Goal: Task Accomplishment & Management: Use online tool/utility

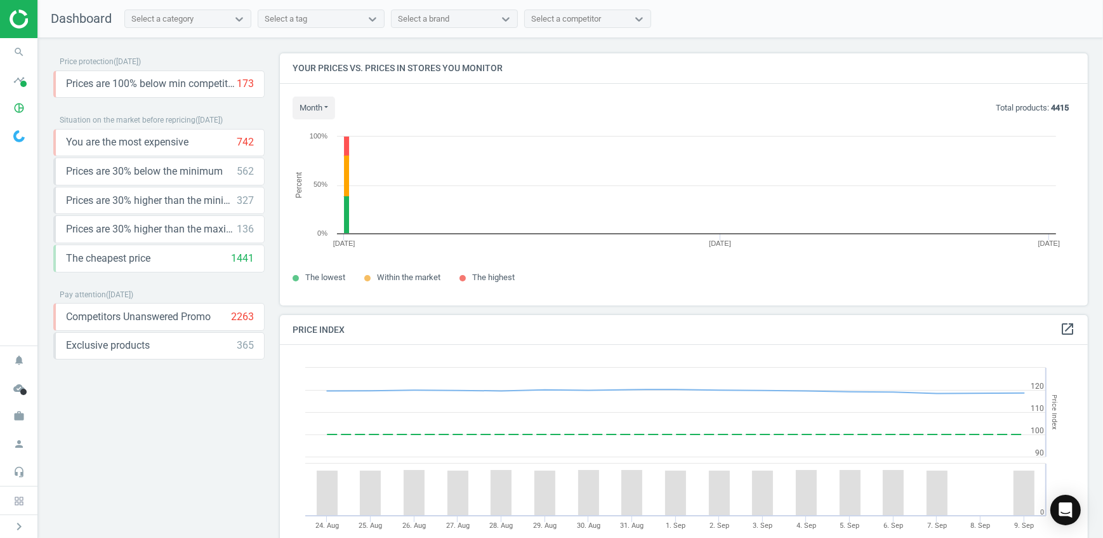
scroll to position [270, 818]
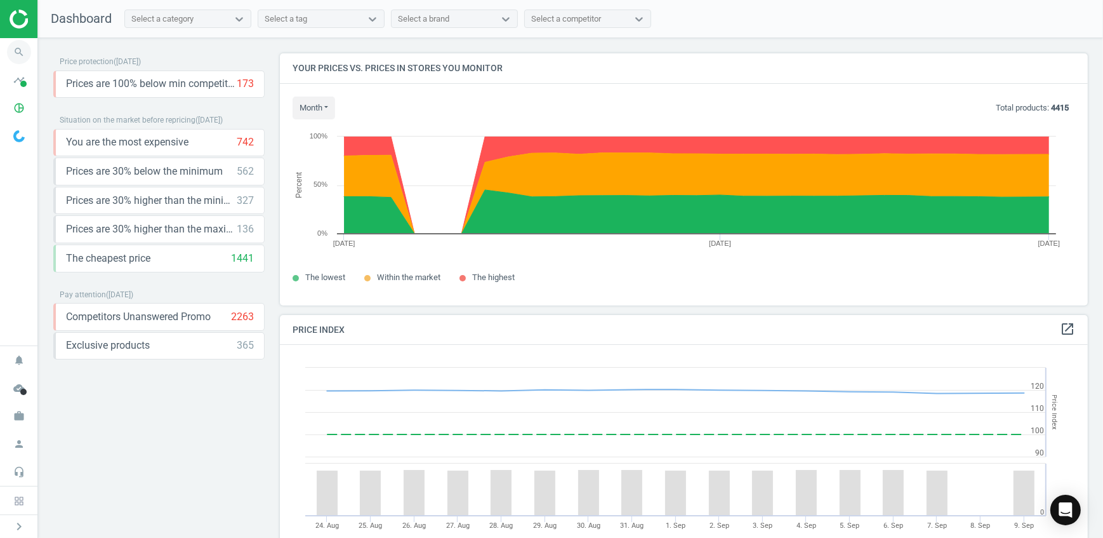
click at [25, 57] on icon "search" at bounding box center [19, 52] width 24 height 24
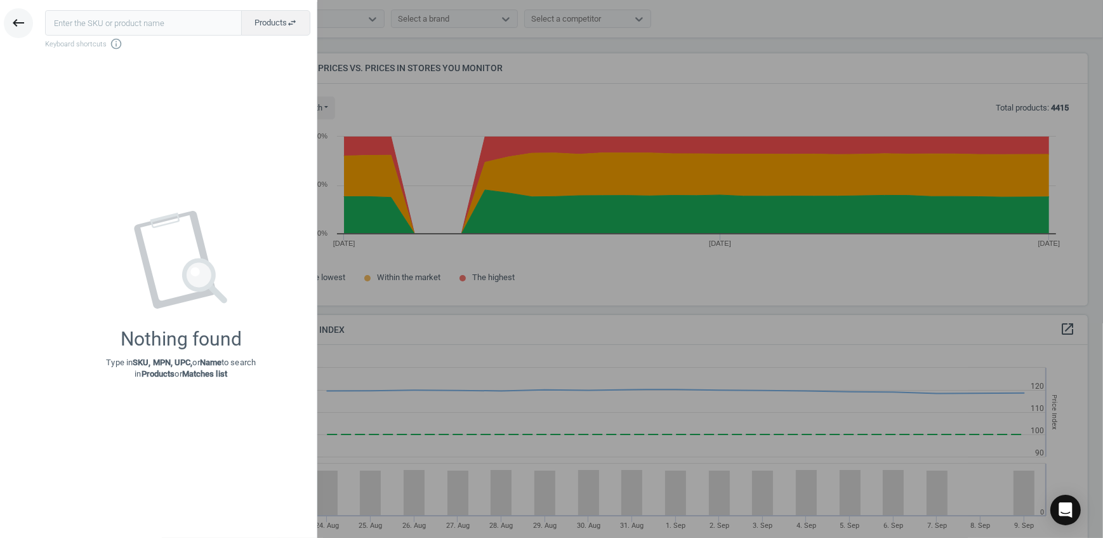
click at [26, 29] on button "keyboard_backspace" at bounding box center [18, 23] width 29 height 30
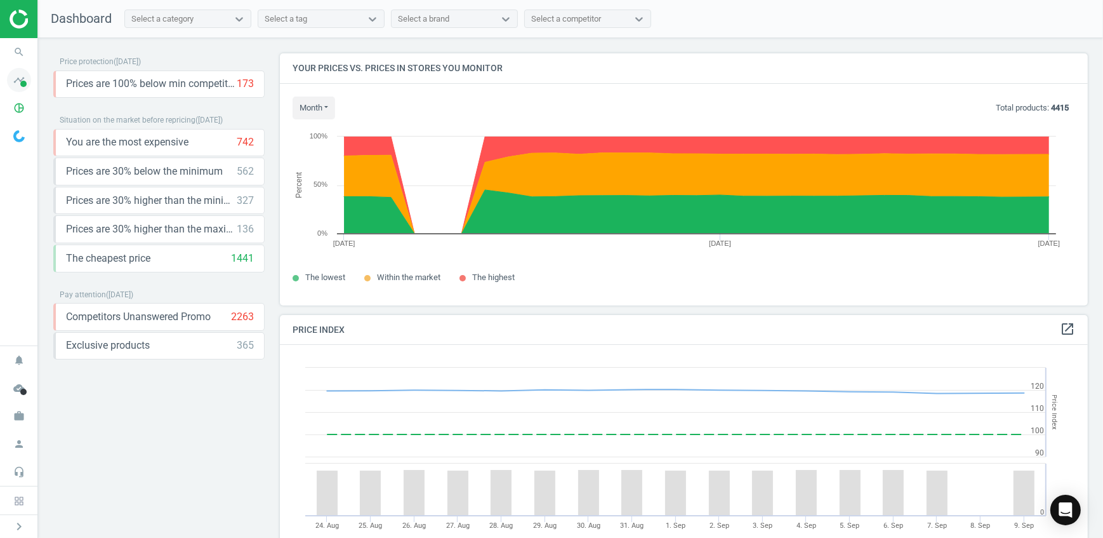
click at [21, 81] on span at bounding box center [23, 84] width 6 height 6
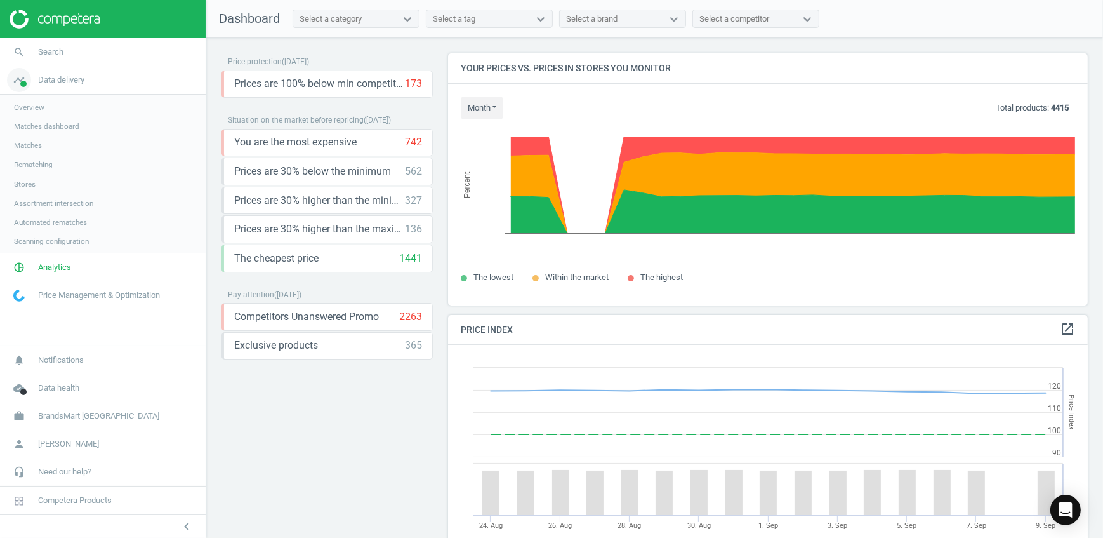
scroll to position [6, 6]
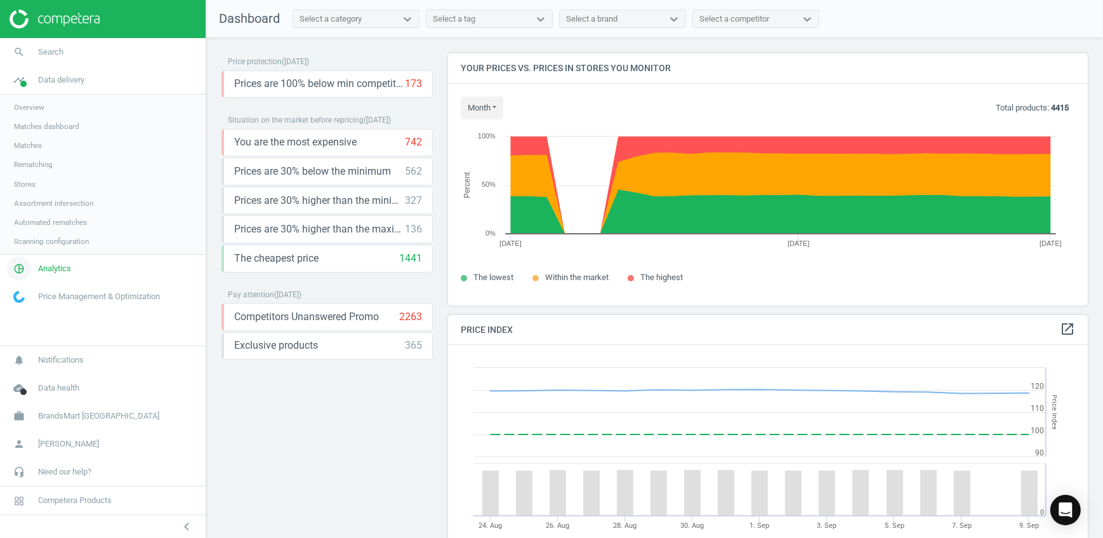
click at [38, 263] on span "Analytics" at bounding box center [54, 268] width 33 height 11
click at [28, 157] on span "Products" at bounding box center [29, 154] width 30 height 10
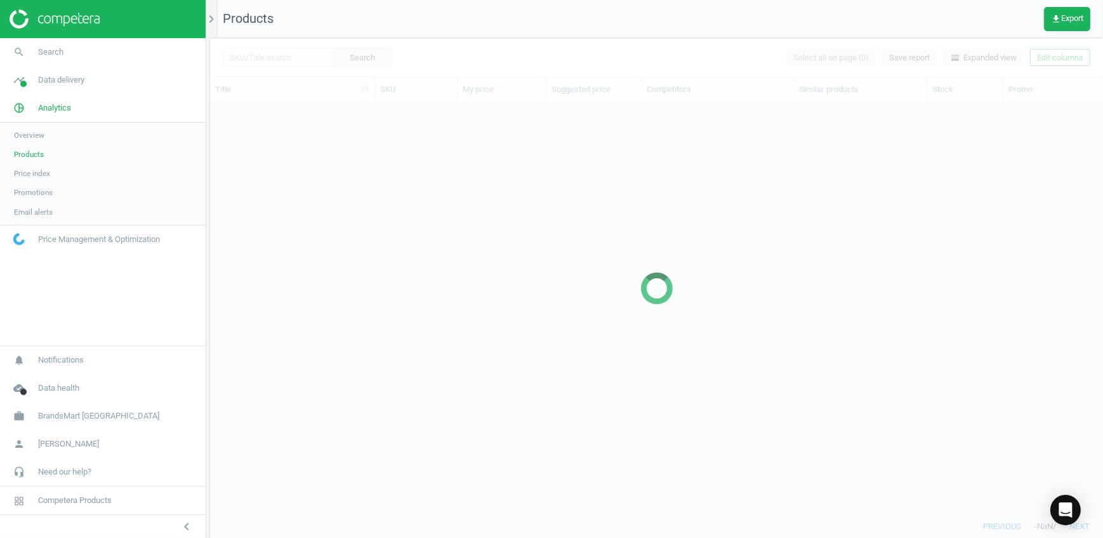
scroll to position [394, 884]
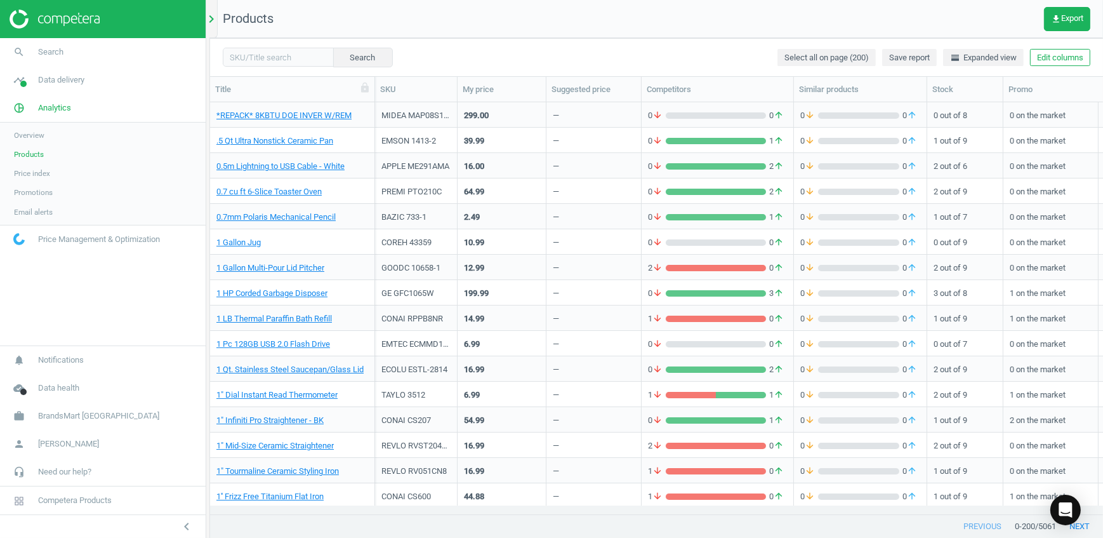
click at [212, 26] on div "chevron_right" at bounding box center [213, 19] width 8 height 38
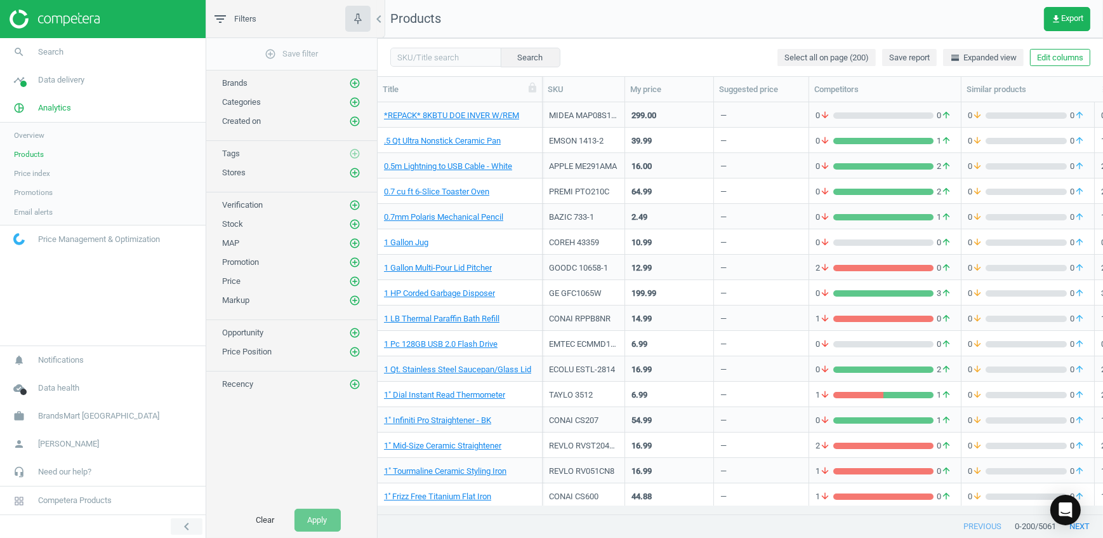
click at [196, 524] on button "chevron_left" at bounding box center [187, 526] width 32 height 17
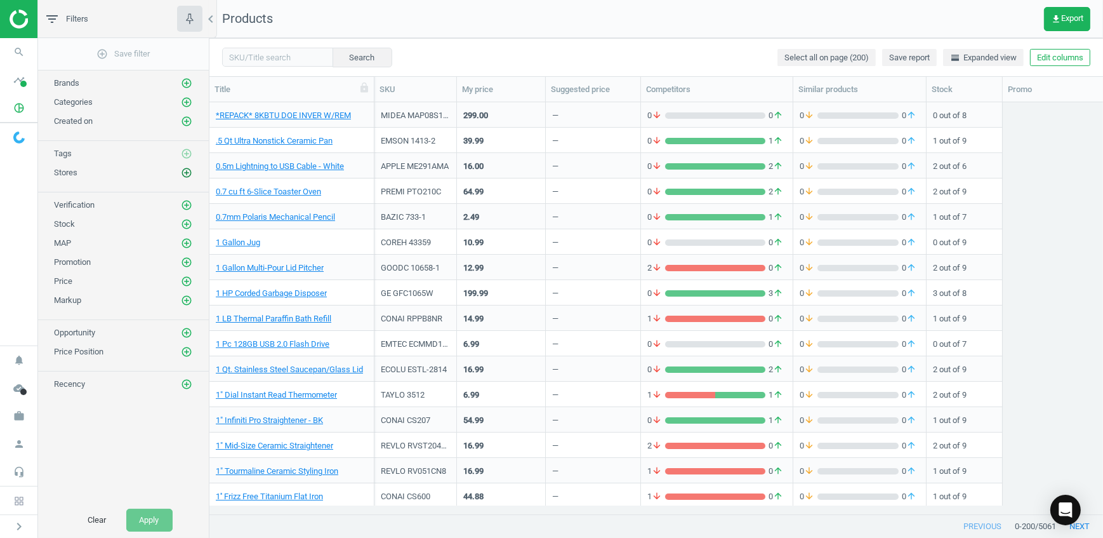
scroll to position [394, 885]
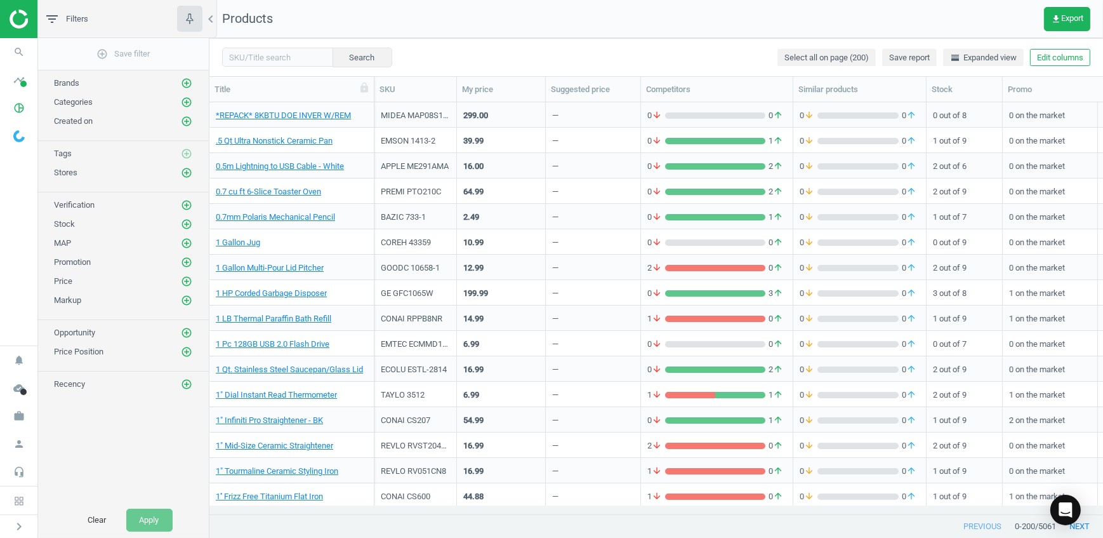
click at [148, 109] on div "Created on add_circle_outline" at bounding box center [123, 118] width 171 height 19
click at [187, 102] on icon "add_circle_outline" at bounding box center [186, 101] width 11 height 11
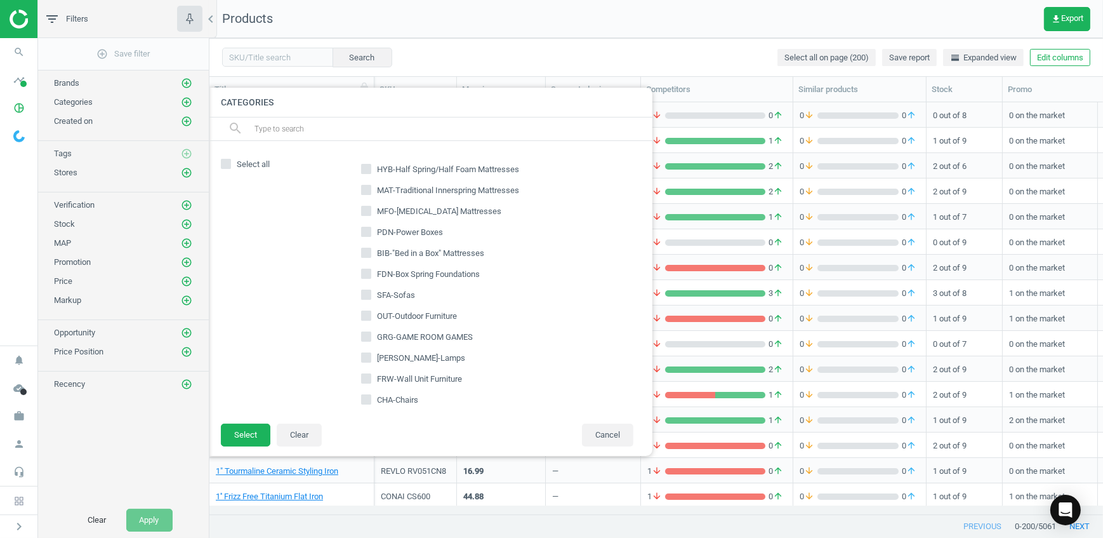
click at [310, 130] on input "text" at bounding box center [448, 129] width 390 height 20
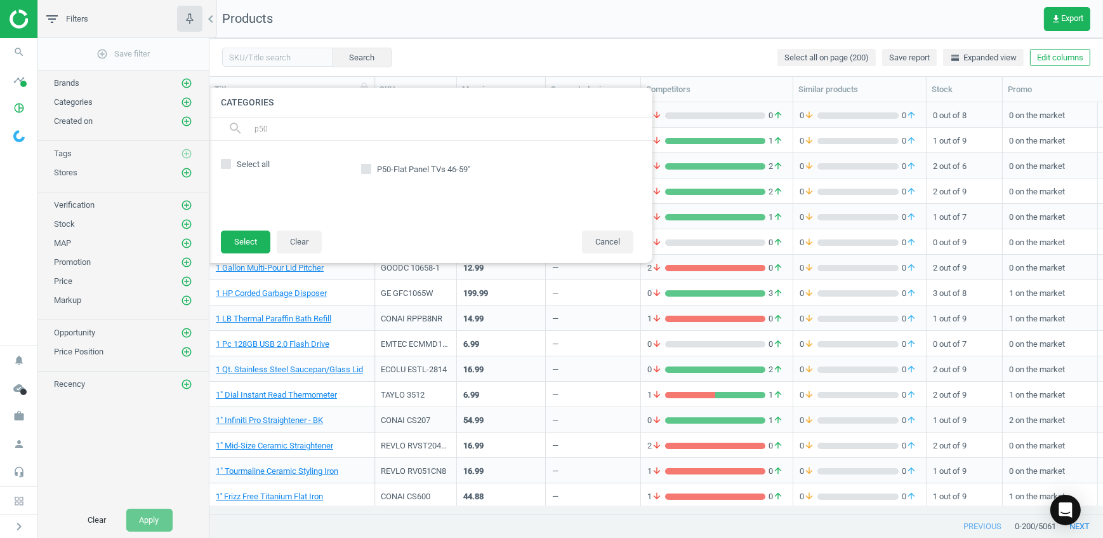
type input "p50"
click at [400, 173] on span "P50-Flat Panel TVs 46-59"" at bounding box center [424, 169] width 98 height 11
click at [371, 173] on input "P50-Flat Panel TVs 46-59"" at bounding box center [366, 169] width 8 height 8
checkbox input "true"
click at [253, 245] on button "Select" at bounding box center [246, 241] width 50 height 23
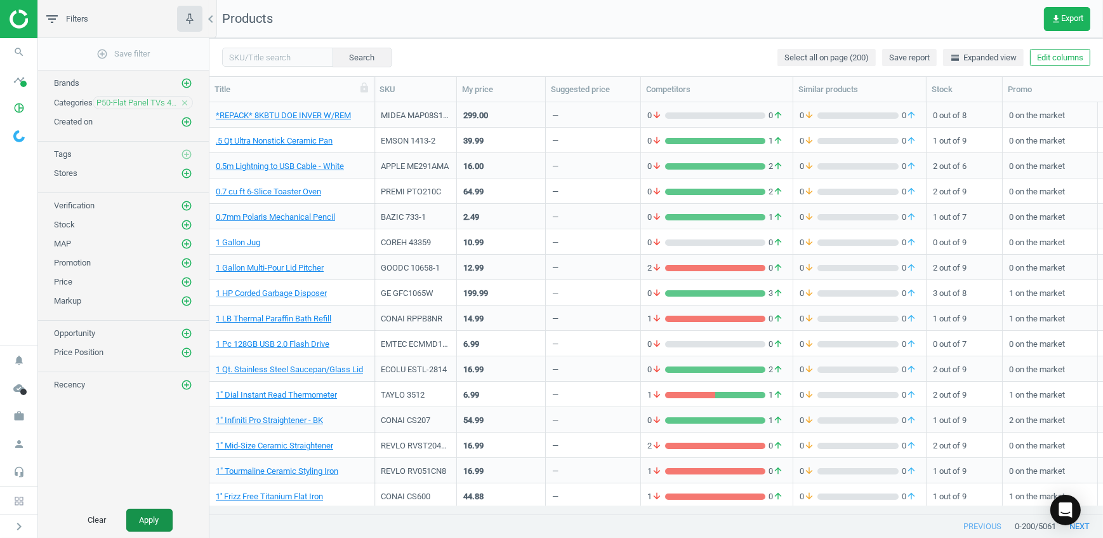
click at [154, 522] on button "Apply" at bounding box center [149, 520] width 46 height 23
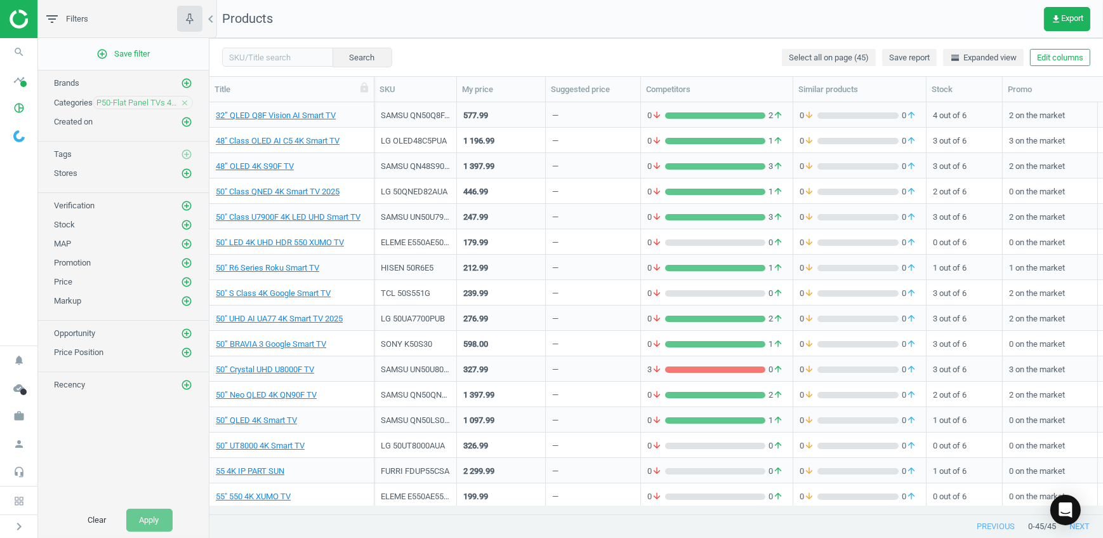
click at [180, 102] on icon "close" at bounding box center [184, 102] width 9 height 9
click at [189, 103] on icon "add_circle_outline" at bounding box center [186, 101] width 11 height 11
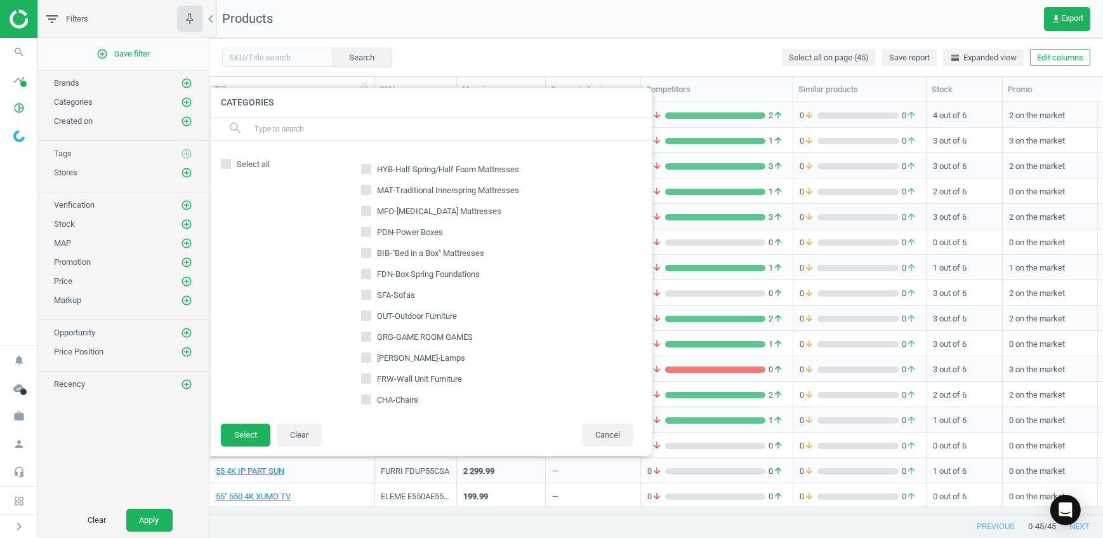
click at [309, 136] on input "text" at bounding box center [448, 129] width 390 height 20
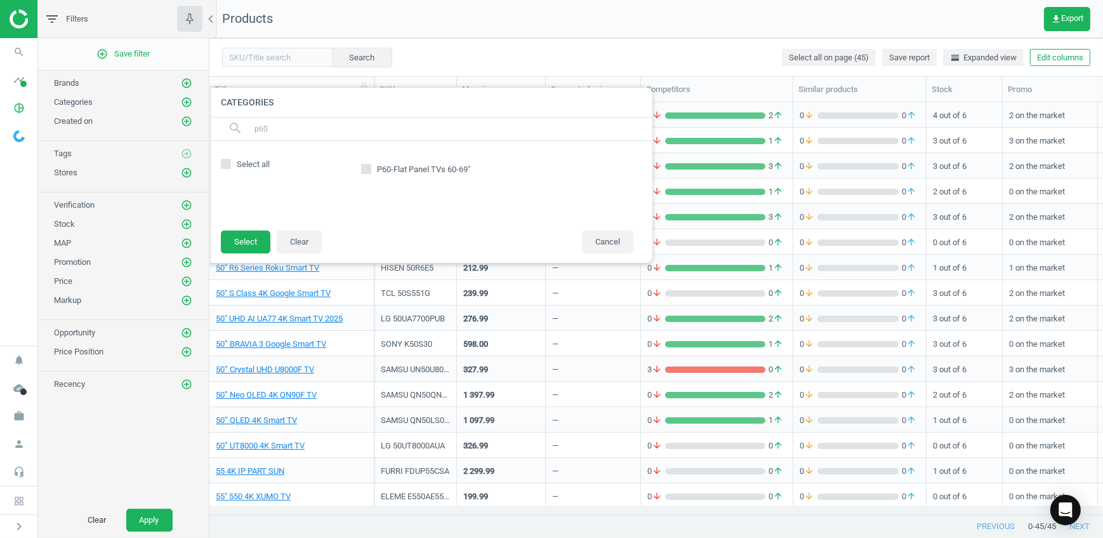
type input "p60"
click at [378, 168] on span "P60-Flat Panel TVs 60-69"" at bounding box center [424, 169] width 98 height 11
click at [371, 168] on input "P60-Flat Panel TVs 60-69"" at bounding box center [366, 169] width 8 height 8
checkbox input "true"
click at [253, 237] on button "Select" at bounding box center [246, 241] width 50 height 23
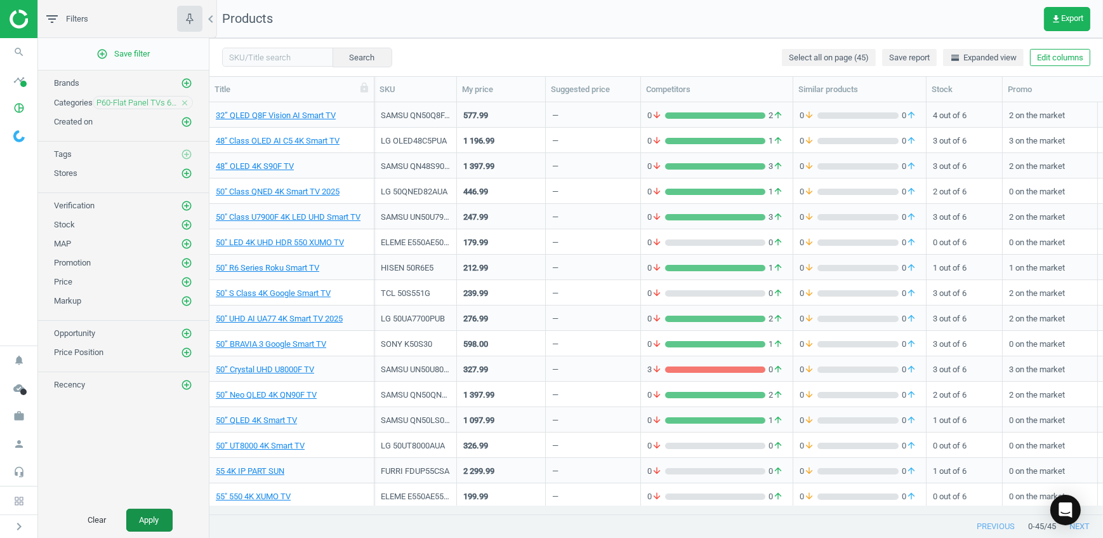
drag, startPoint x: 145, startPoint y: 522, endPoint x: 176, endPoint y: 493, distance: 42.7
click at [145, 522] on button "Apply" at bounding box center [149, 520] width 46 height 23
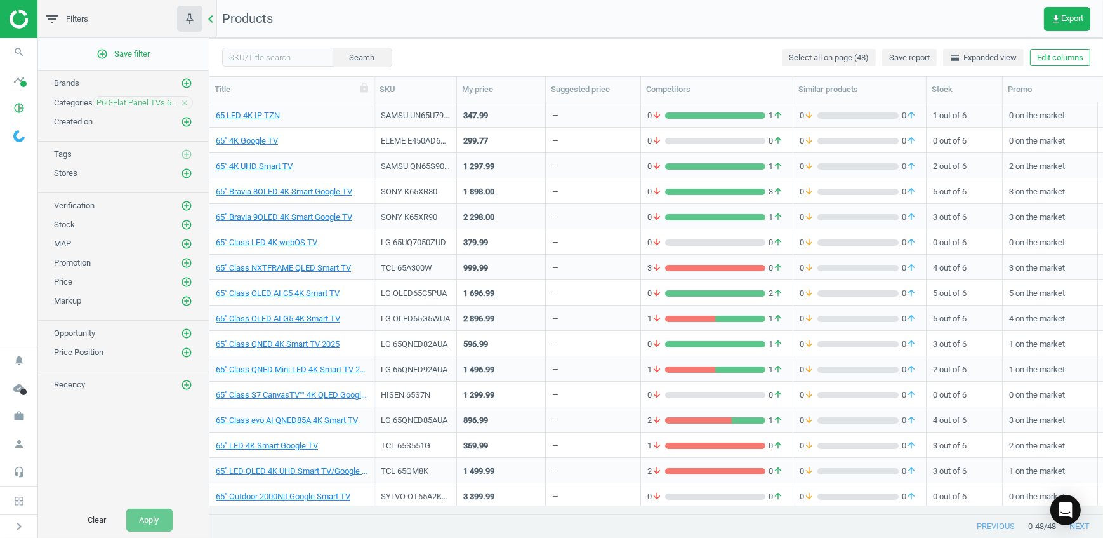
click at [207, 22] on icon "chevron_left" at bounding box center [210, 18] width 15 height 15
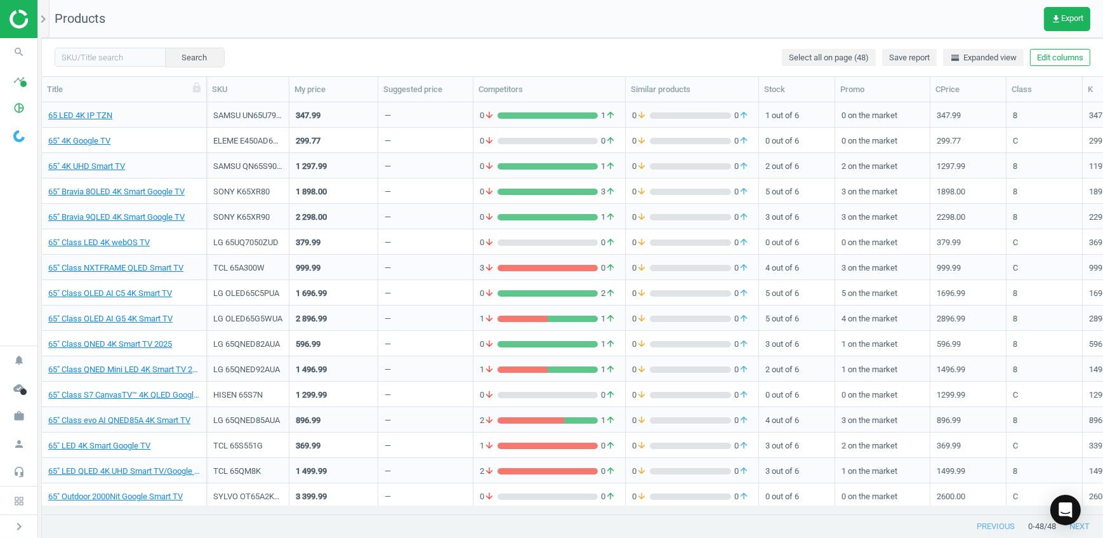
scroll to position [394, 1053]
click at [266, 55] on div "Search Select all on page (48) Save report horizontal_split Expanded view Edit …" at bounding box center [572, 57] width 1061 height 38
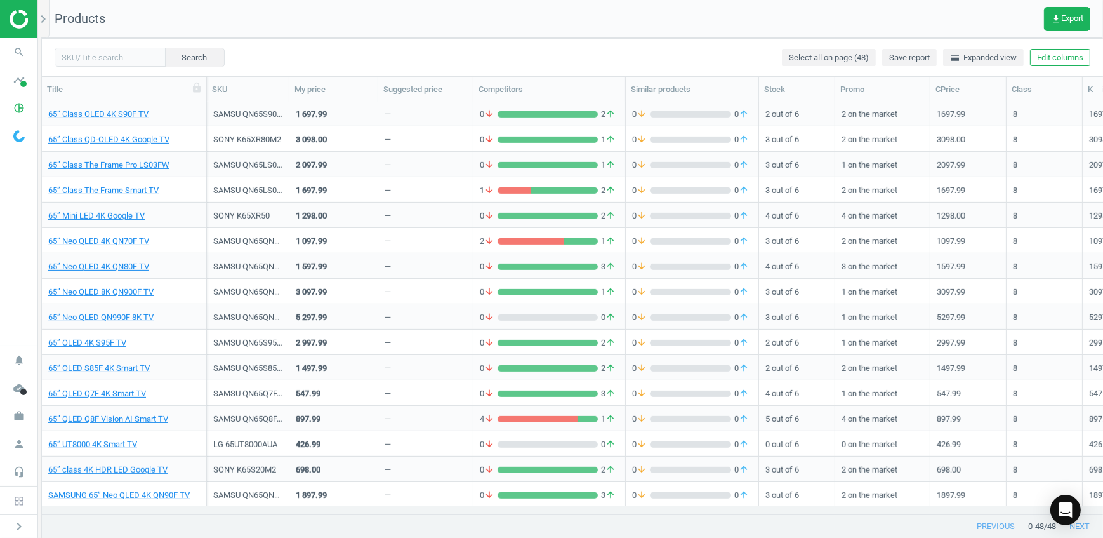
scroll to position [815, 0]
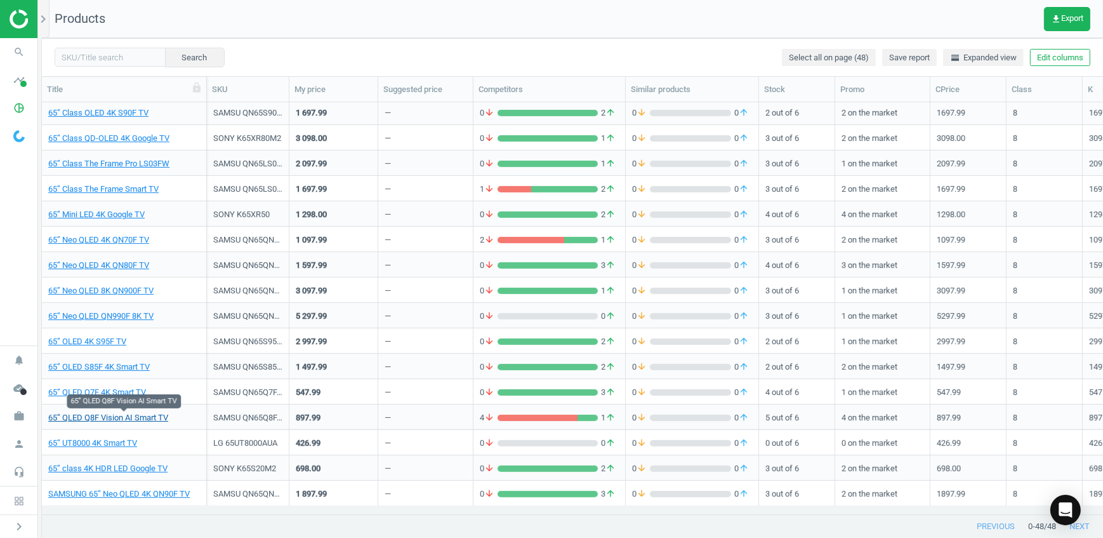
drag, startPoint x: 175, startPoint y: 418, endPoint x: 128, endPoint y: 420, distance: 47.0
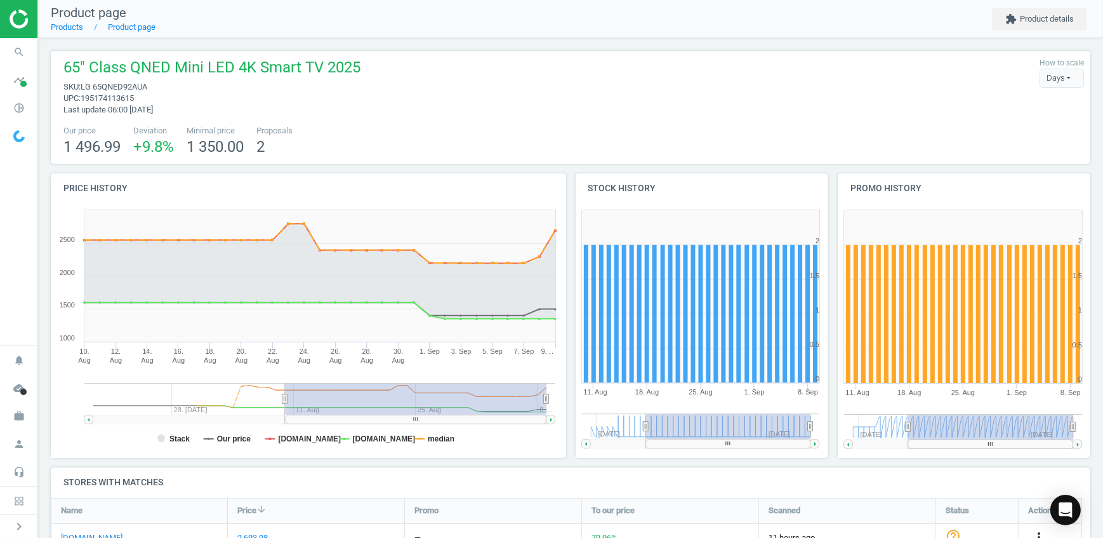
click at [127, 78] on span "65" Class QNED Mini LED 4K Smart TV 2025" at bounding box center [211, 69] width 297 height 24
drag, startPoint x: 127, startPoint y: 78, endPoint x: 128, endPoint y: 87, distance: 8.9
click at [128, 87] on span "LG 65QNED92AUA" at bounding box center [114, 87] width 67 height 10
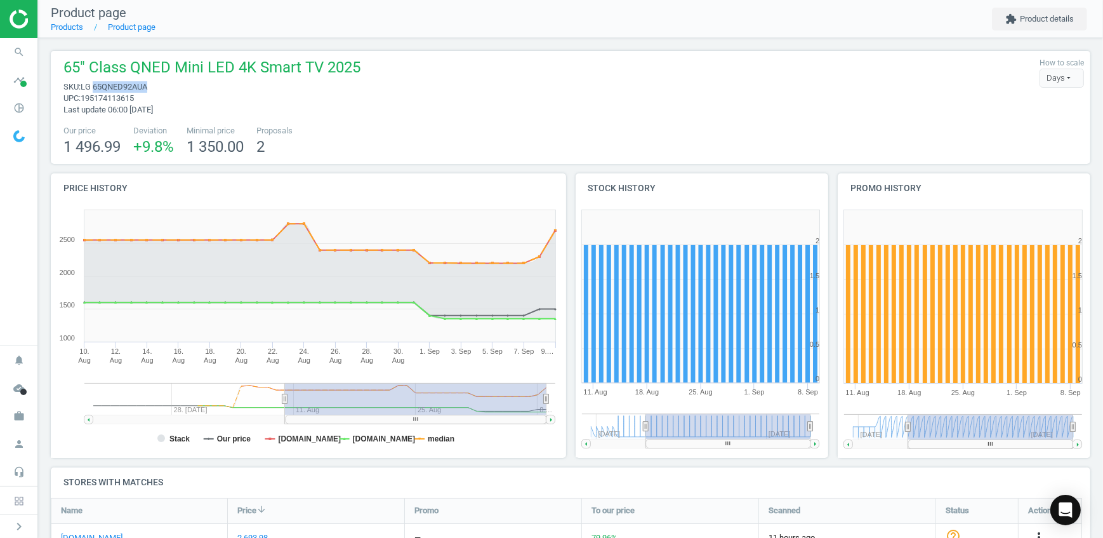
copy span "65QNED92AUA"
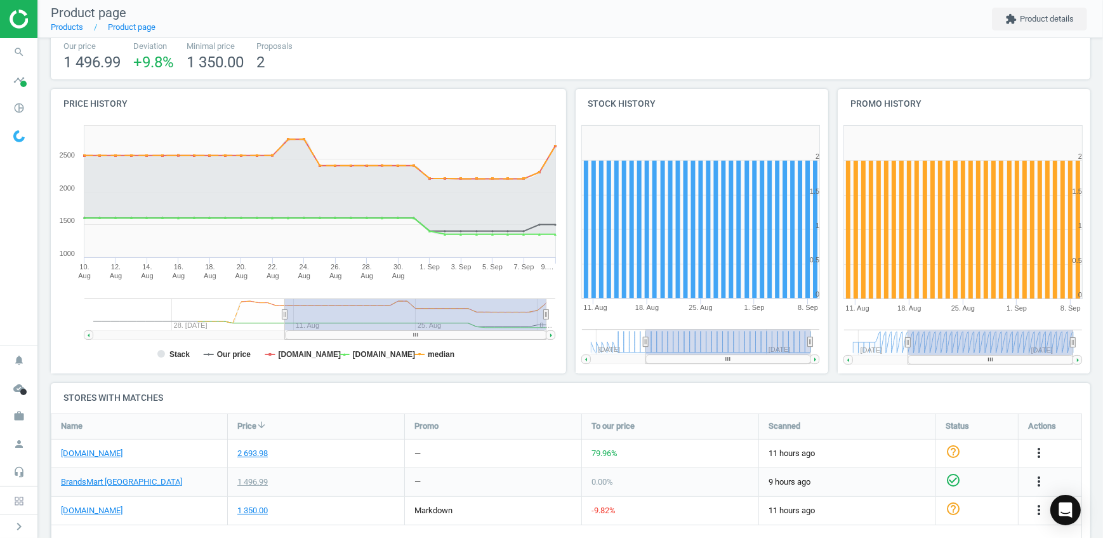
scroll to position [230, 0]
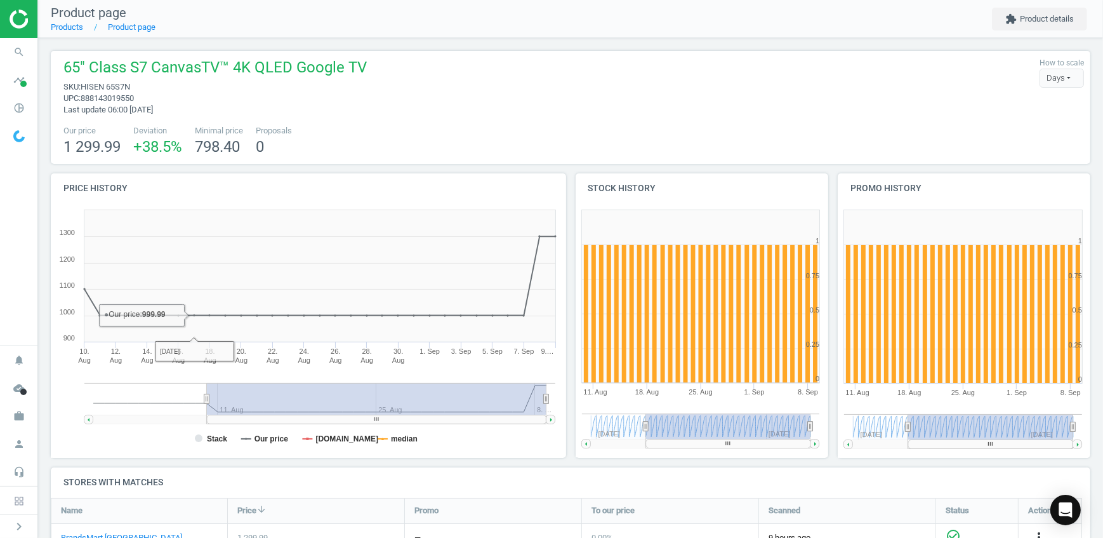
click at [118, 91] on span "HISEN 65S7N" at bounding box center [106, 87] width 50 height 10
copy span "65S7N"
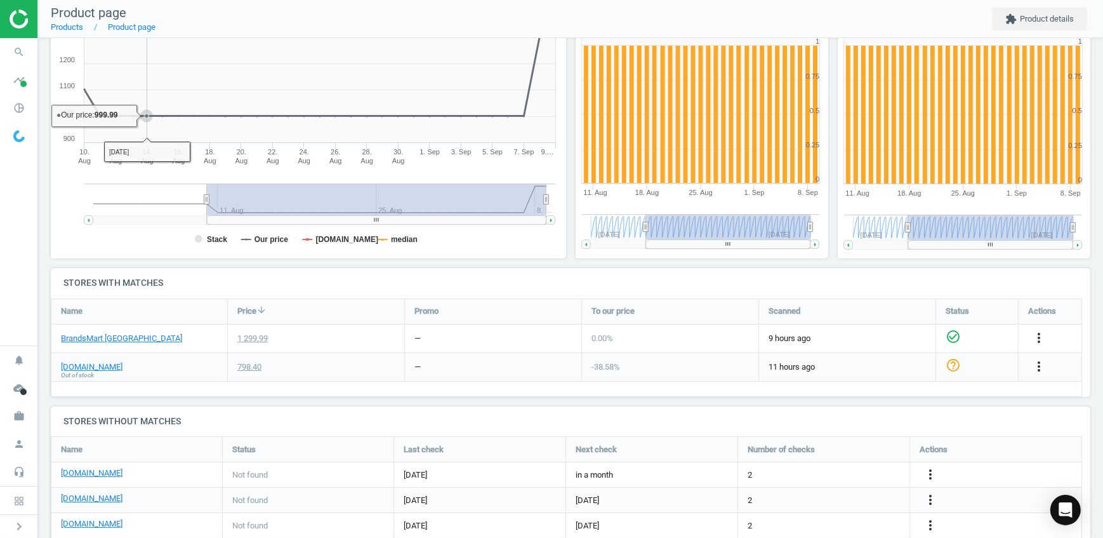
scroll to position [230, 0]
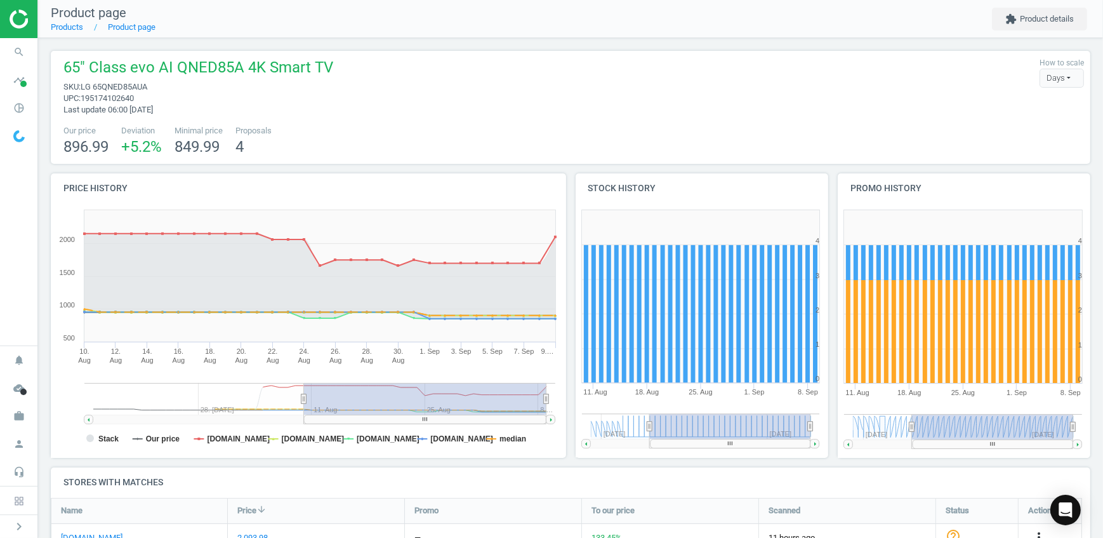
click at [107, 90] on span "LG 65QNED85AUA" at bounding box center [114, 87] width 67 height 10
copy span "65QNED85AUA"
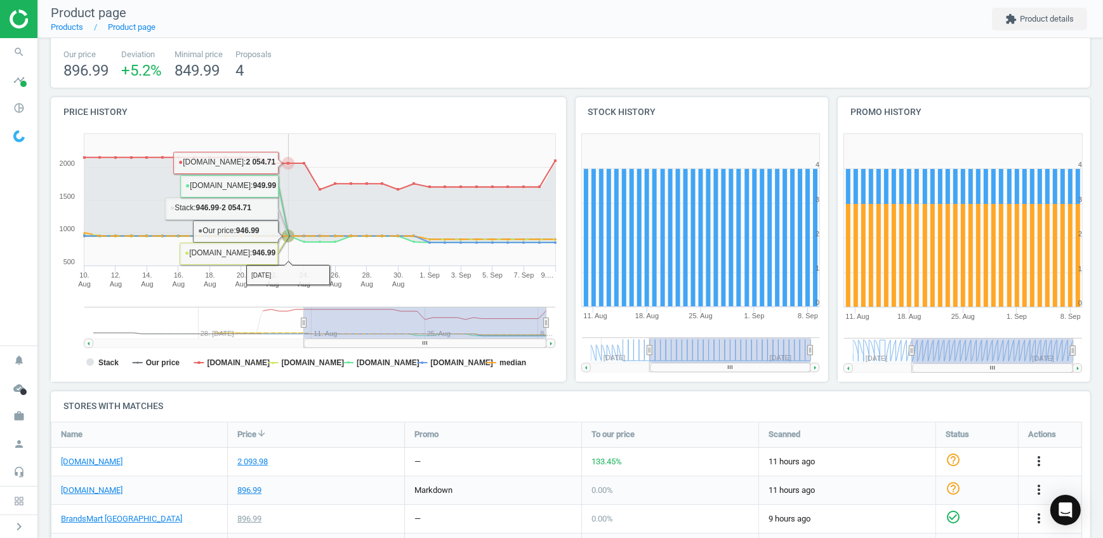
scroll to position [230, 0]
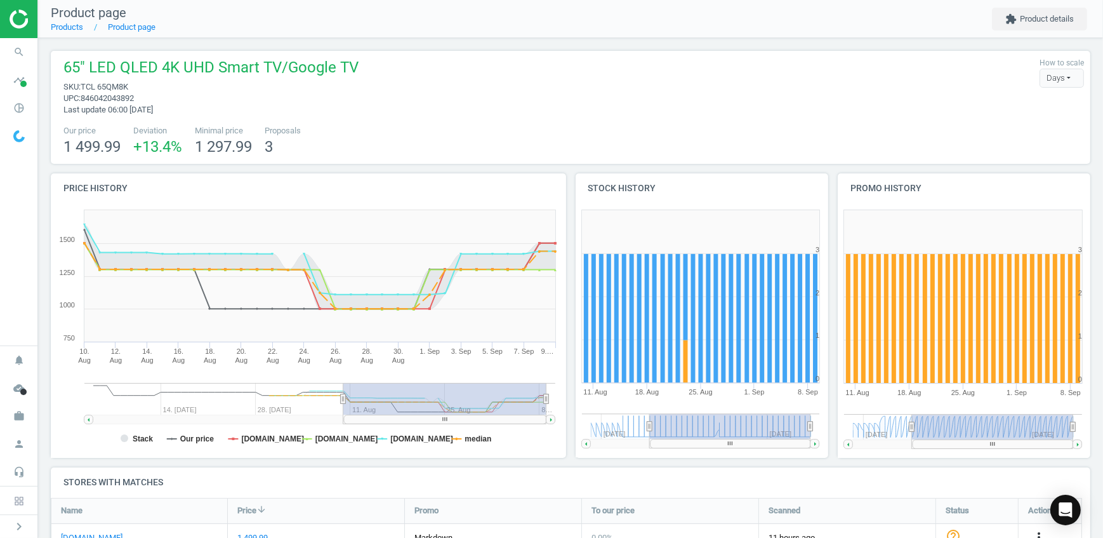
click at [117, 82] on span "TCL 65QM8K" at bounding box center [105, 87] width 48 height 10
copy span "65QM8K"
click at [952, 136] on div "Our price 1 499.99 Deviation +13.4 % Minimal price 1 297.99 Proposals 3" at bounding box center [570, 141] width 1027 height 32
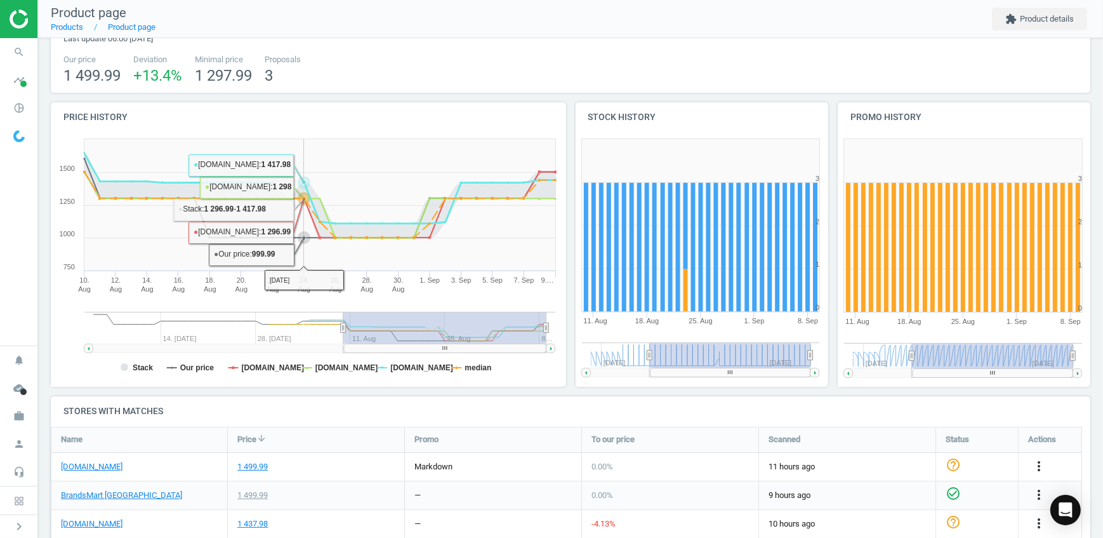
scroll to position [173, 0]
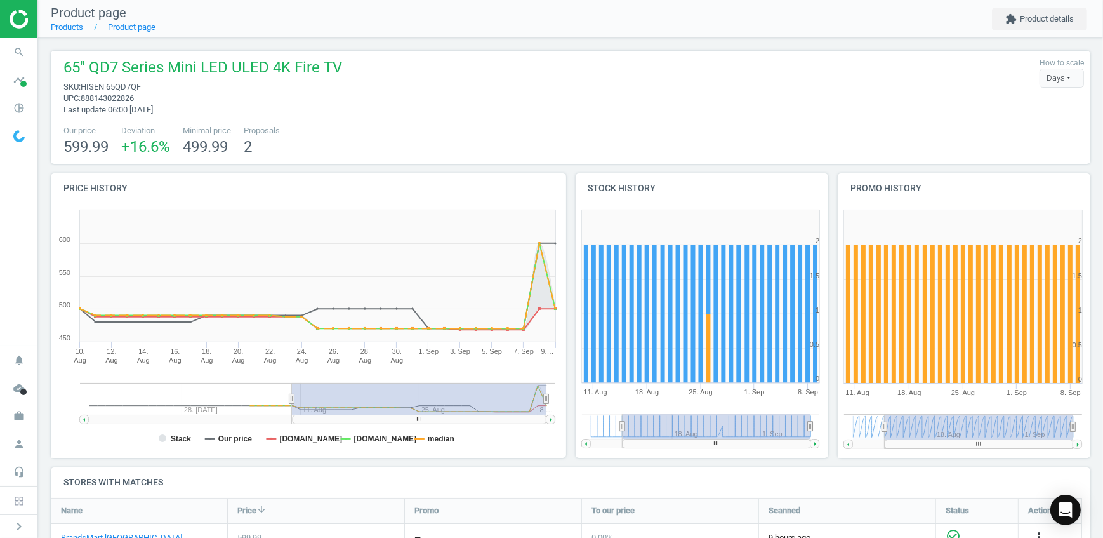
click at [114, 82] on span "HISEN 65QD7QF" at bounding box center [111, 87] width 60 height 10
click at [115, 82] on span "HISEN 65QD7QF" at bounding box center [111, 87] width 60 height 10
click at [117, 82] on span "HISEN 65QD7QF" at bounding box center [111, 87] width 60 height 10
click at [121, 82] on span "HISEN 65QD7QF" at bounding box center [111, 87] width 60 height 10
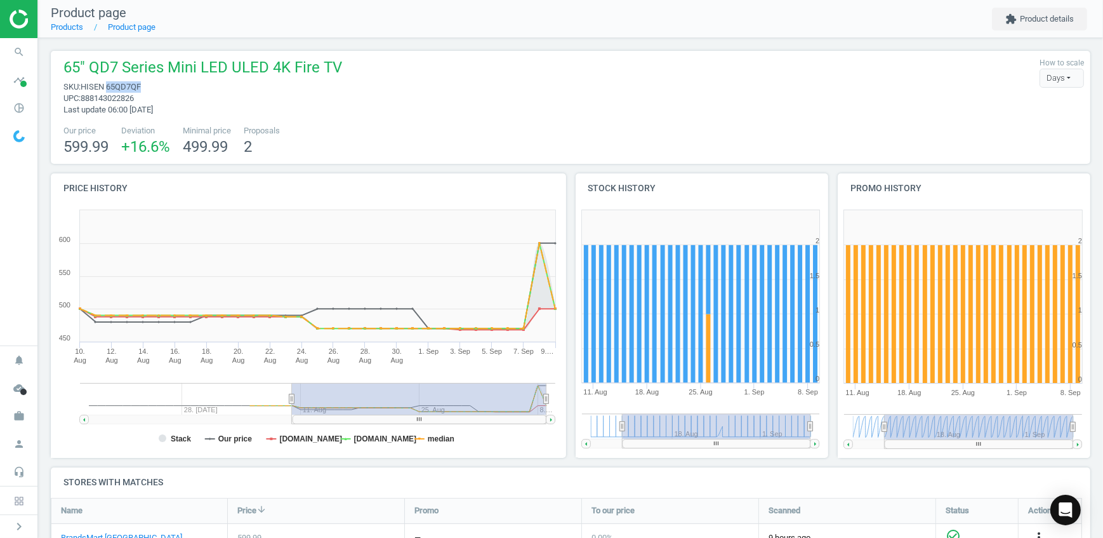
click at [121, 82] on span "HISEN 65QD7QF" at bounding box center [111, 87] width 60 height 10
copy span "65QD7QF"
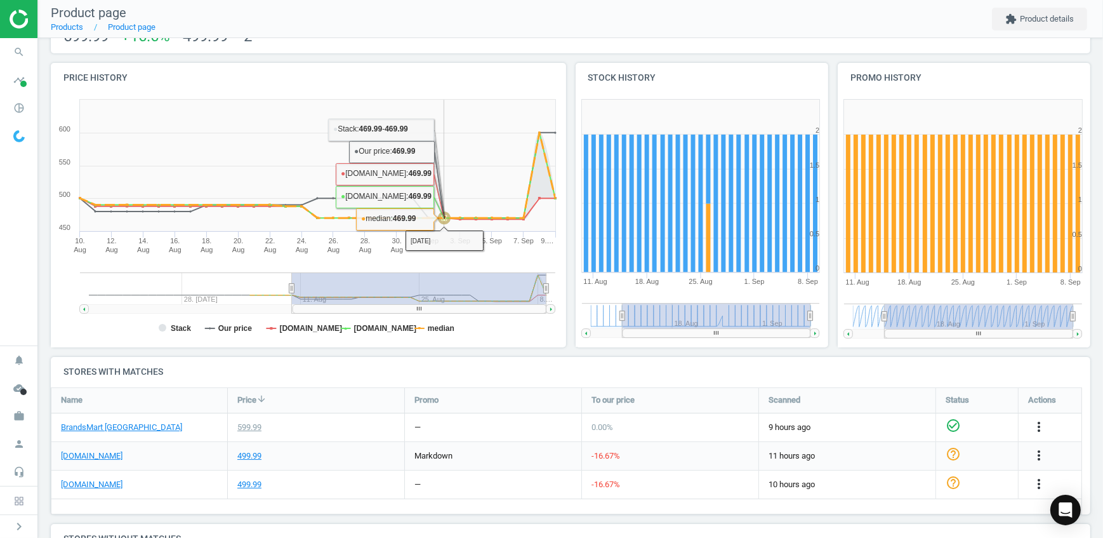
scroll to position [288, 0]
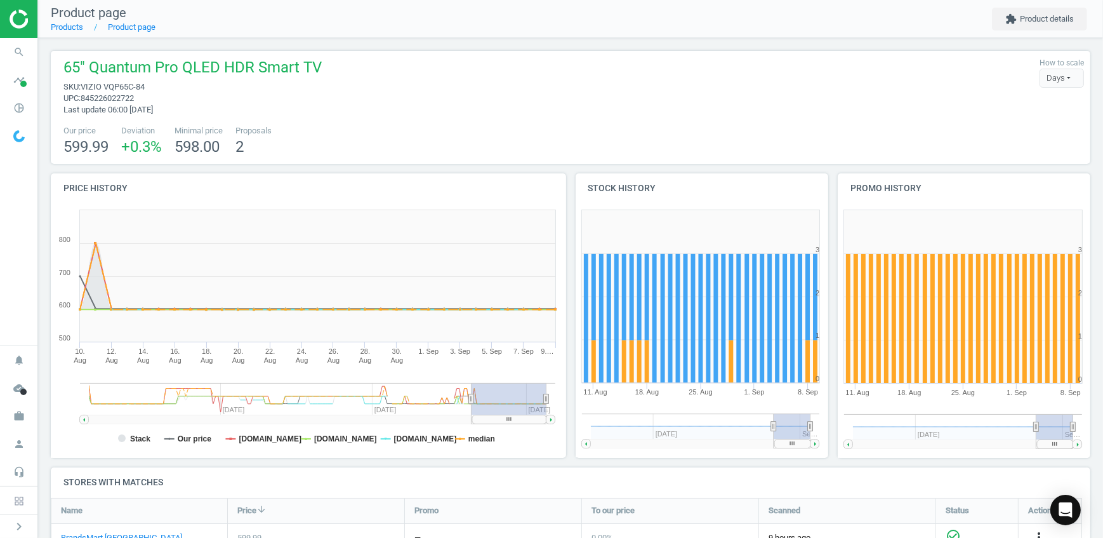
click at [135, 89] on span "VIZIO VQP65C-84" at bounding box center [113, 87] width 64 height 10
drag, startPoint x: 135, startPoint y: 89, endPoint x: 105, endPoint y: 84, distance: 29.5
click at [105, 84] on span "sku : VIZIO VQP65C-84" at bounding box center [192, 86] width 258 height 11
copy span "VQP65C-84"
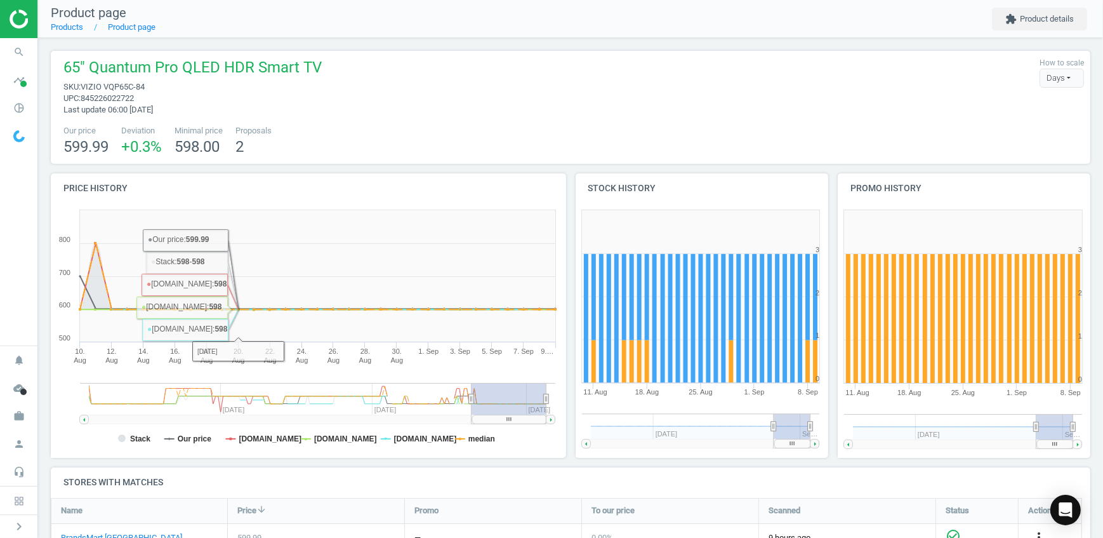
click at [185, 96] on span "upc : 845226022722" at bounding box center [192, 98] width 258 height 11
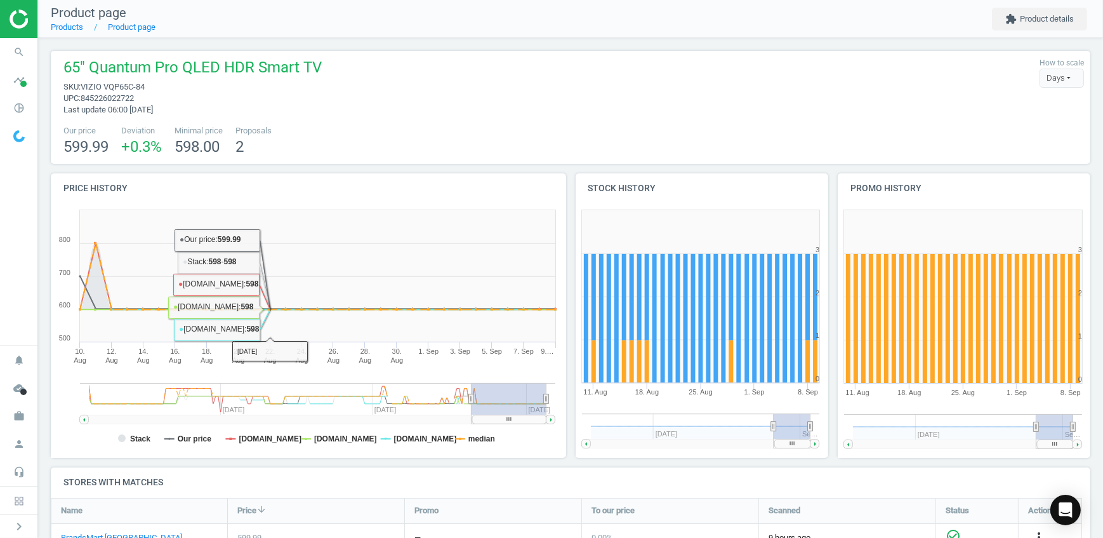
scroll to position [230, 0]
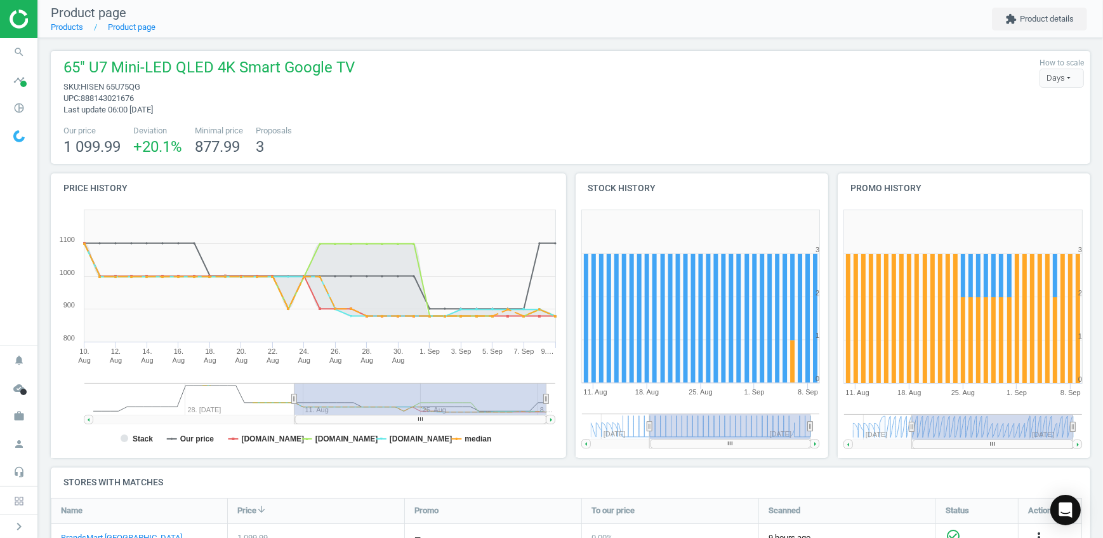
click at [126, 89] on span "HISEN 65U75QG" at bounding box center [111, 87] width 60 height 10
copy span "65U75QG"
click at [46, 175] on div "Price history Created with Highstock 6.2.0 Stack Our price [DOMAIN_NAME] [DOMAI…" at bounding box center [308, 320] width 525 height 294
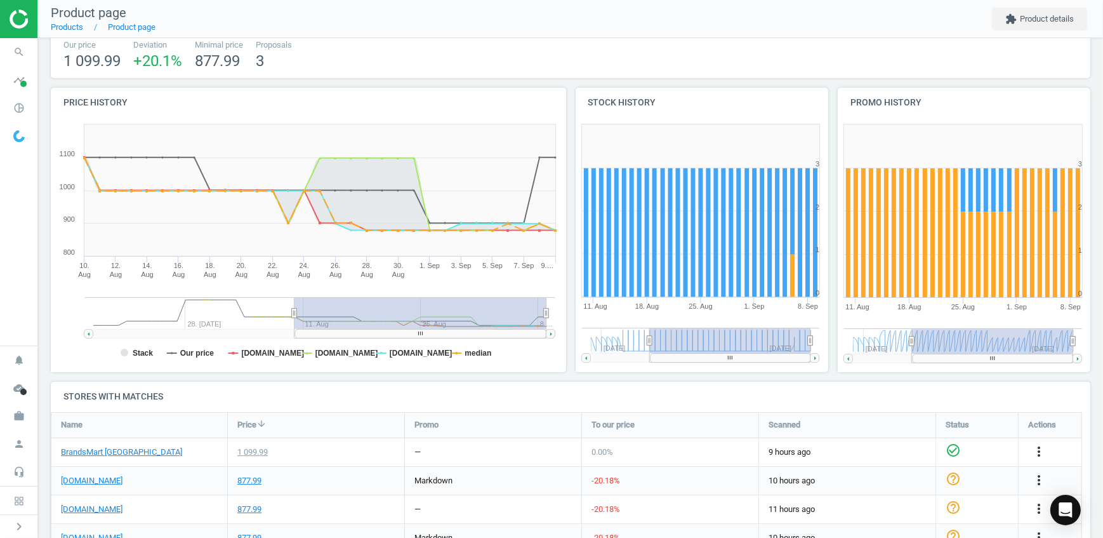
scroll to position [173, 0]
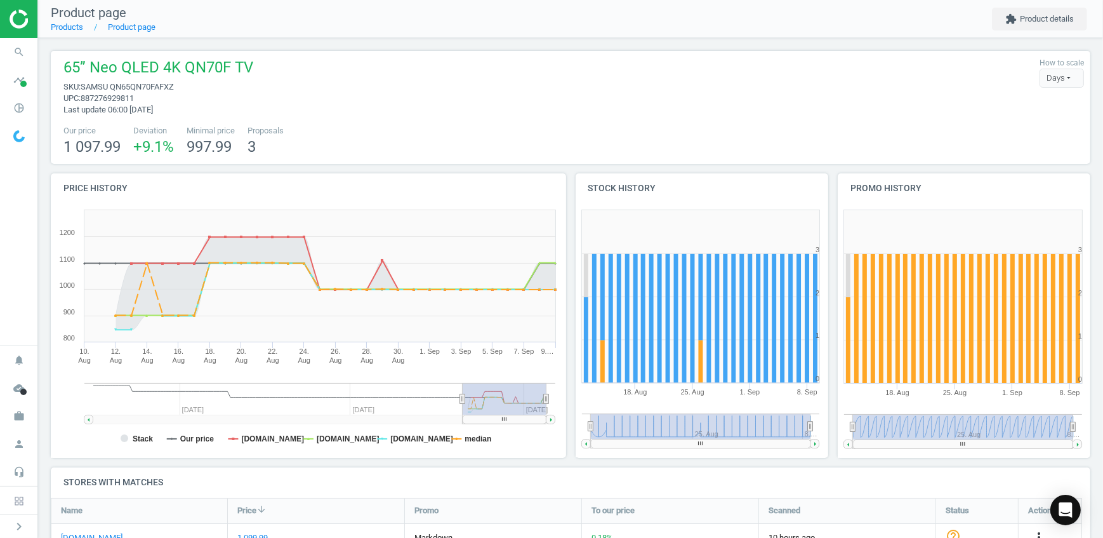
click at [130, 87] on span "SAMSU QN65QN70FAFXZ" at bounding box center [127, 87] width 93 height 10
copy span "QN65QN70FAFXZ"
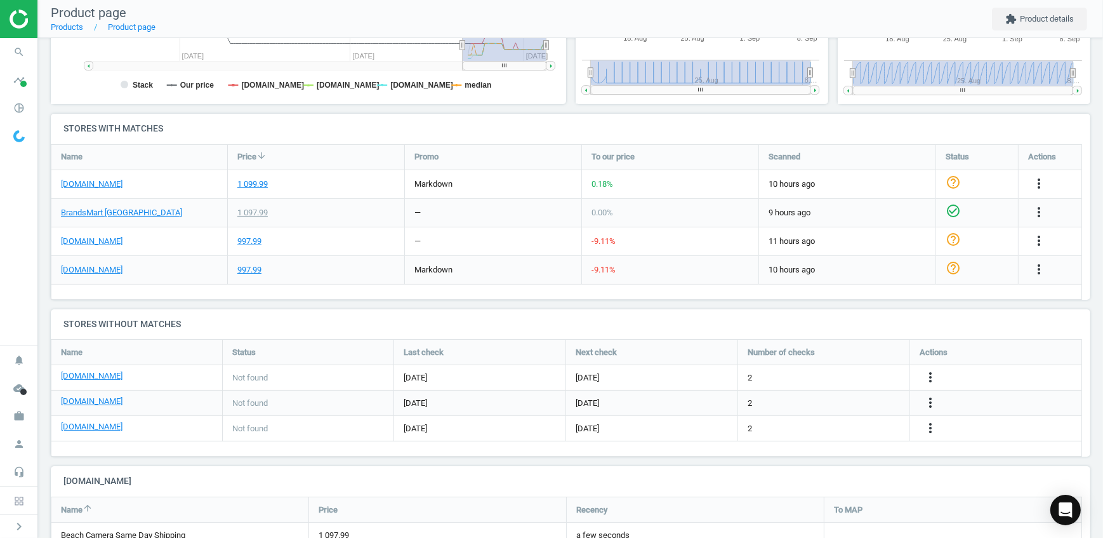
scroll to position [288, 0]
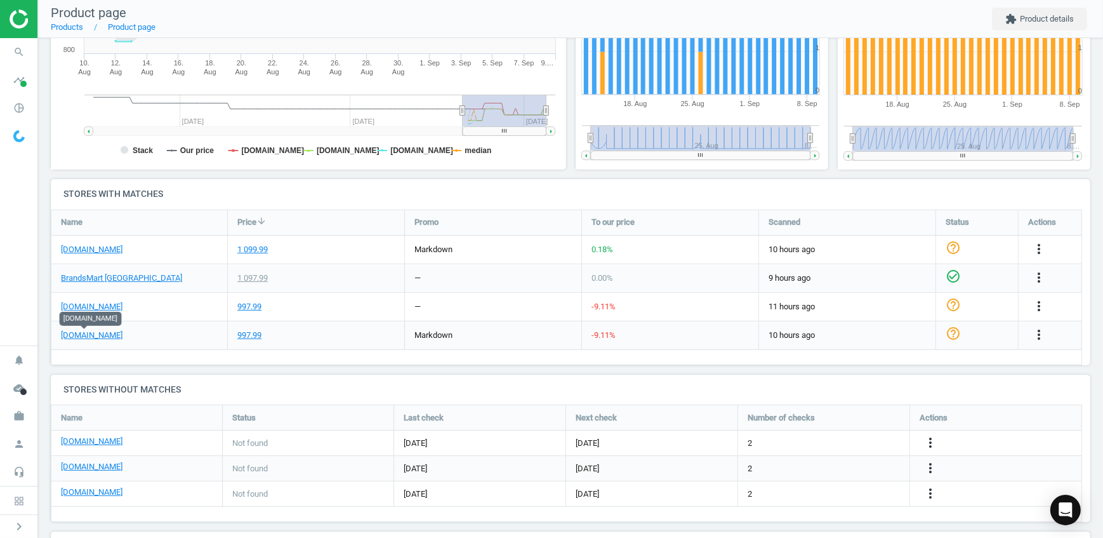
click at [175, 366] on div "65” Neo QLED 4K QN70F TV sku : SAMSU QN65QN70FAFXZ upc : 887276929811 Last upda…" at bounding box center [570, 264] width 1065 height 1028
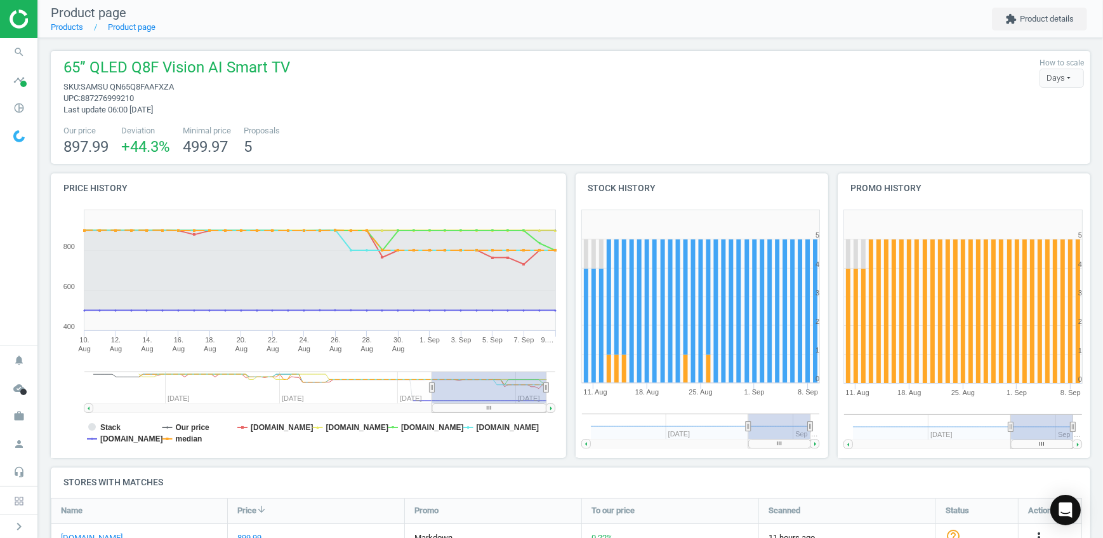
click at [145, 84] on span "SAMSU QN65Q8FAAFXZA" at bounding box center [127, 87] width 93 height 10
copy span "QN65Q8FAAFXZA"
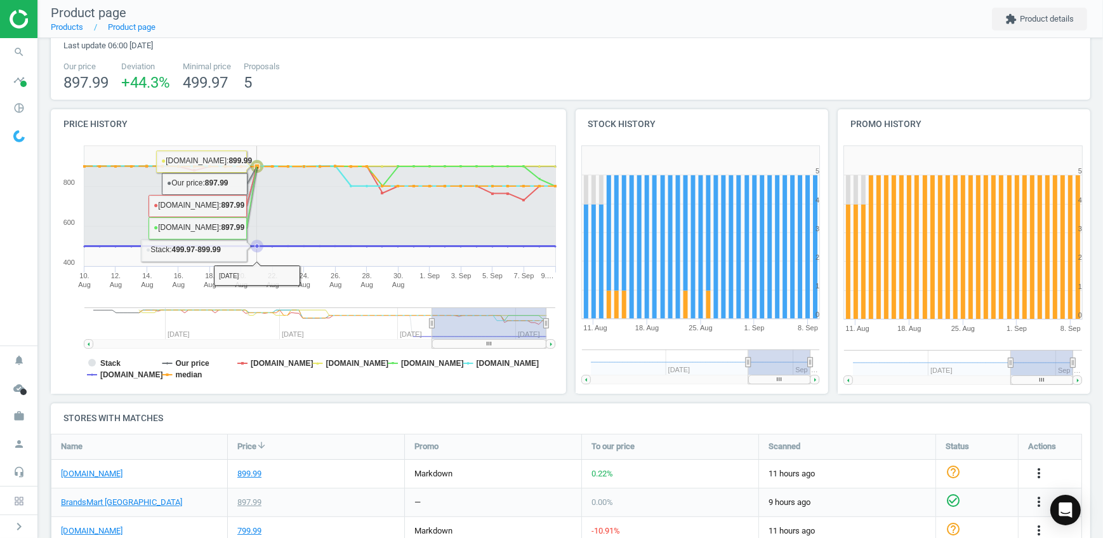
scroll to position [230, 0]
